Goal: Information Seeking & Learning: Learn about a topic

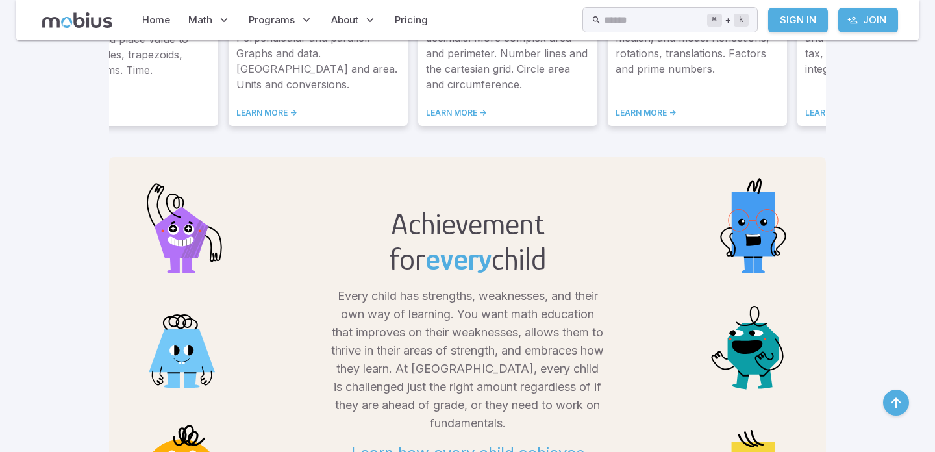
scroll to position [931, 0]
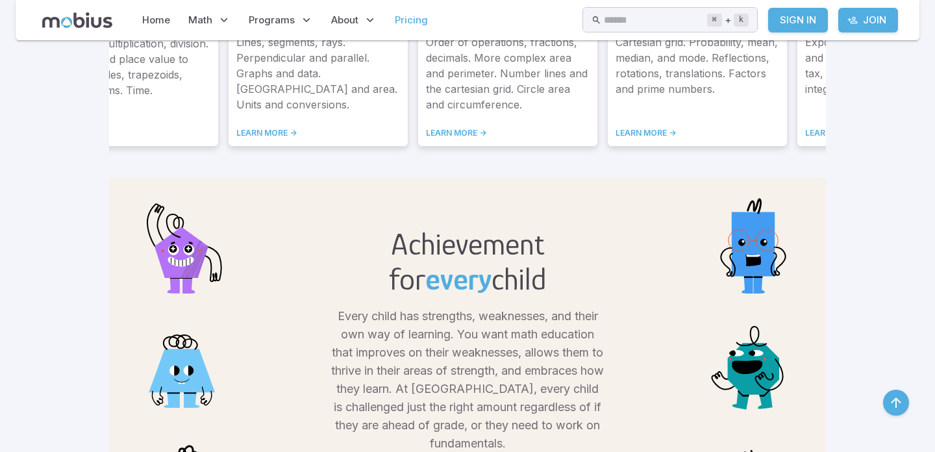
click at [409, 19] on link "Pricing" at bounding box center [411, 20] width 41 height 30
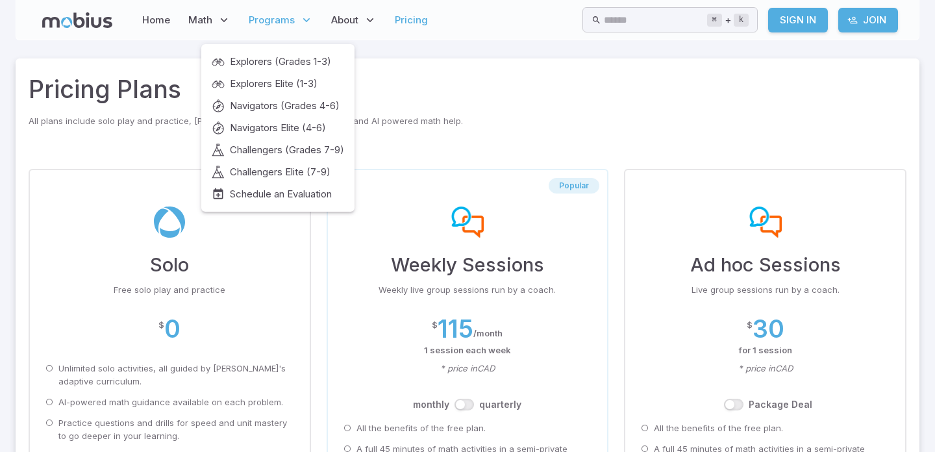
click at [295, 19] on p "Programs" at bounding box center [281, 20] width 72 height 30
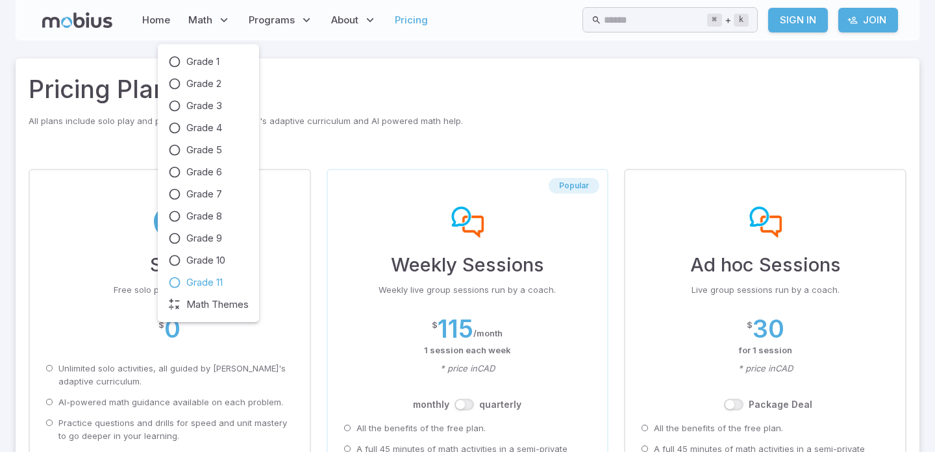
click at [217, 286] on span "Grade 11" at bounding box center [204, 282] width 36 height 14
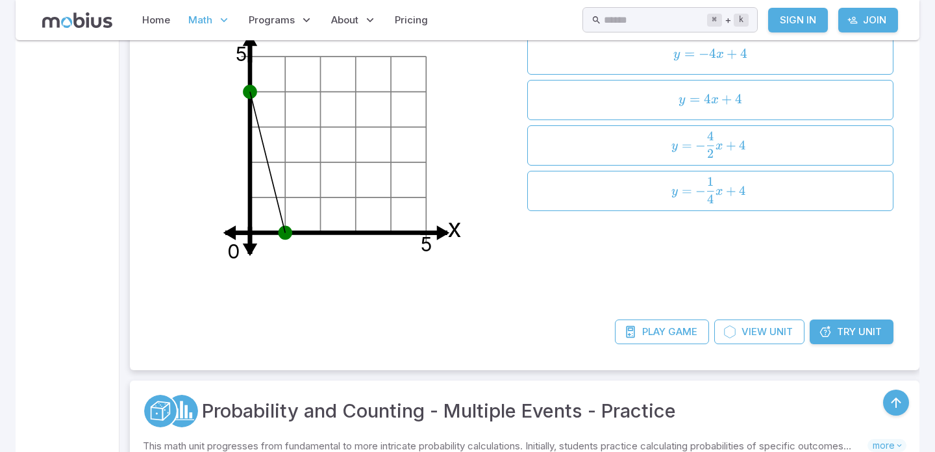
scroll to position [5881, 0]
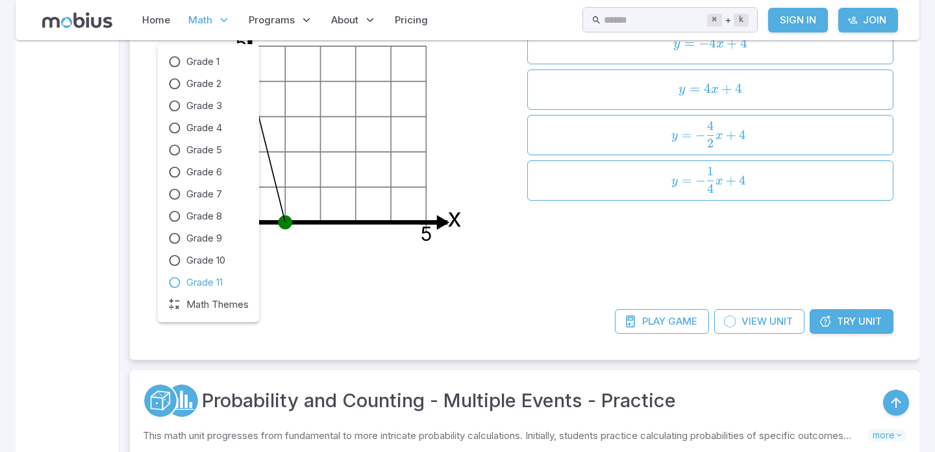
click at [222, 19] on icon at bounding box center [224, 20] width 13 height 13
click at [234, 309] on span "Math Themes" at bounding box center [217, 304] width 62 height 14
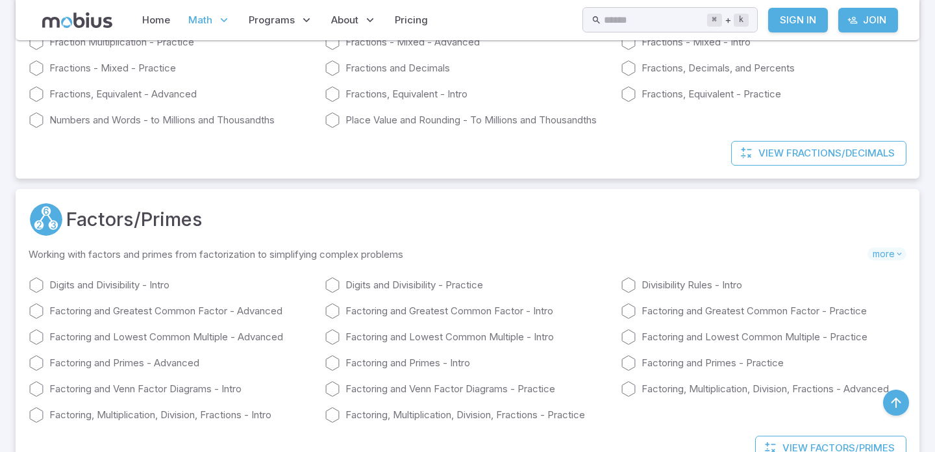
scroll to position [2424, 0]
